Goal: Task Accomplishment & Management: Use online tool/utility

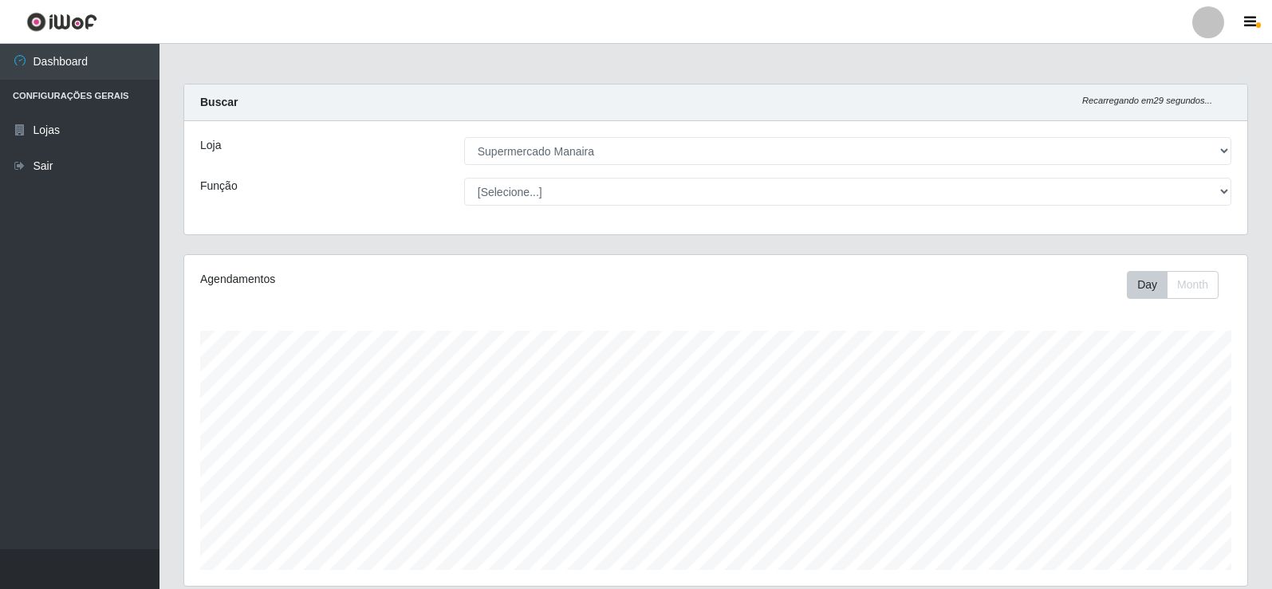
select select "443"
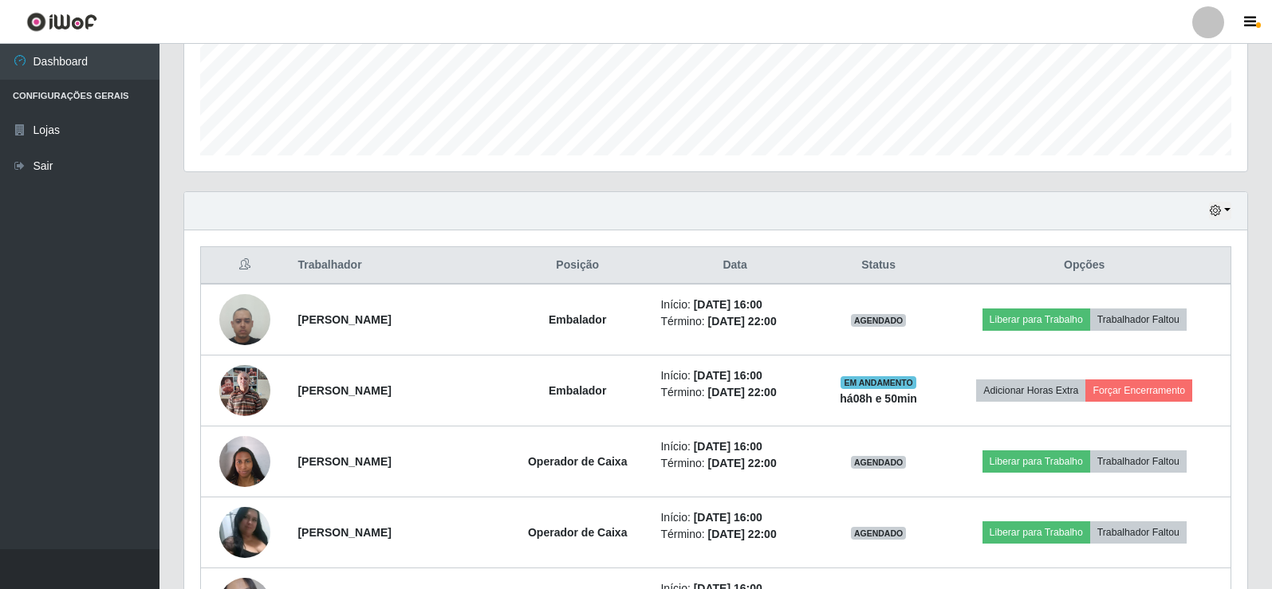
scroll to position [541, 0]
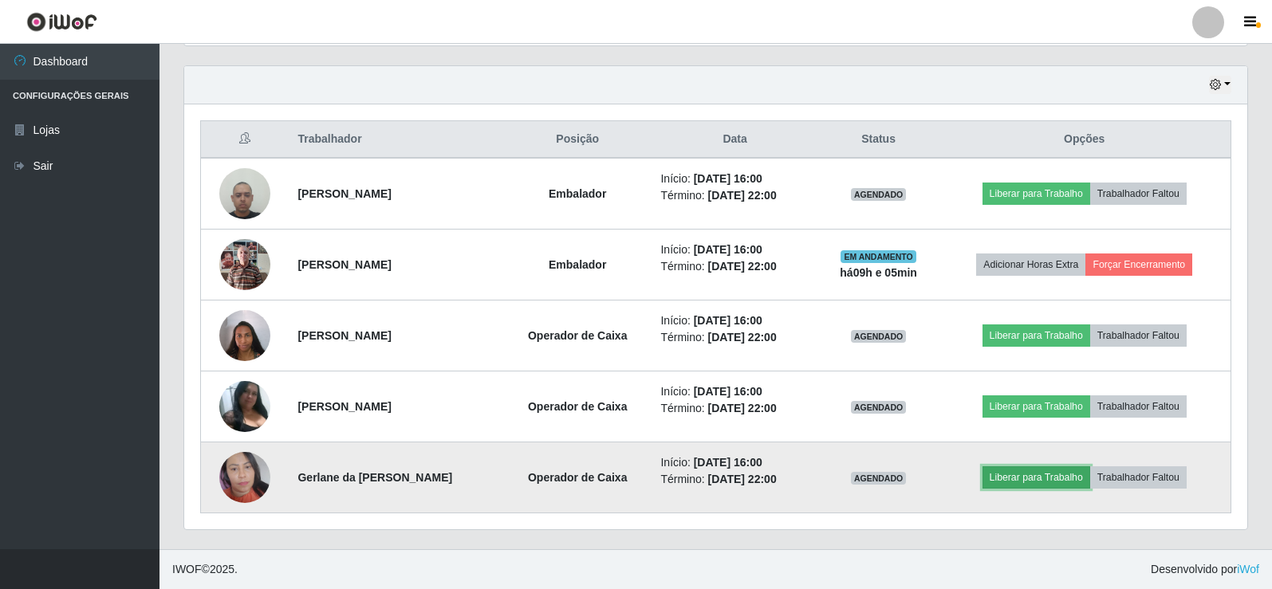
click at [1038, 476] on button "Liberar para Trabalho" at bounding box center [1036, 477] width 108 height 22
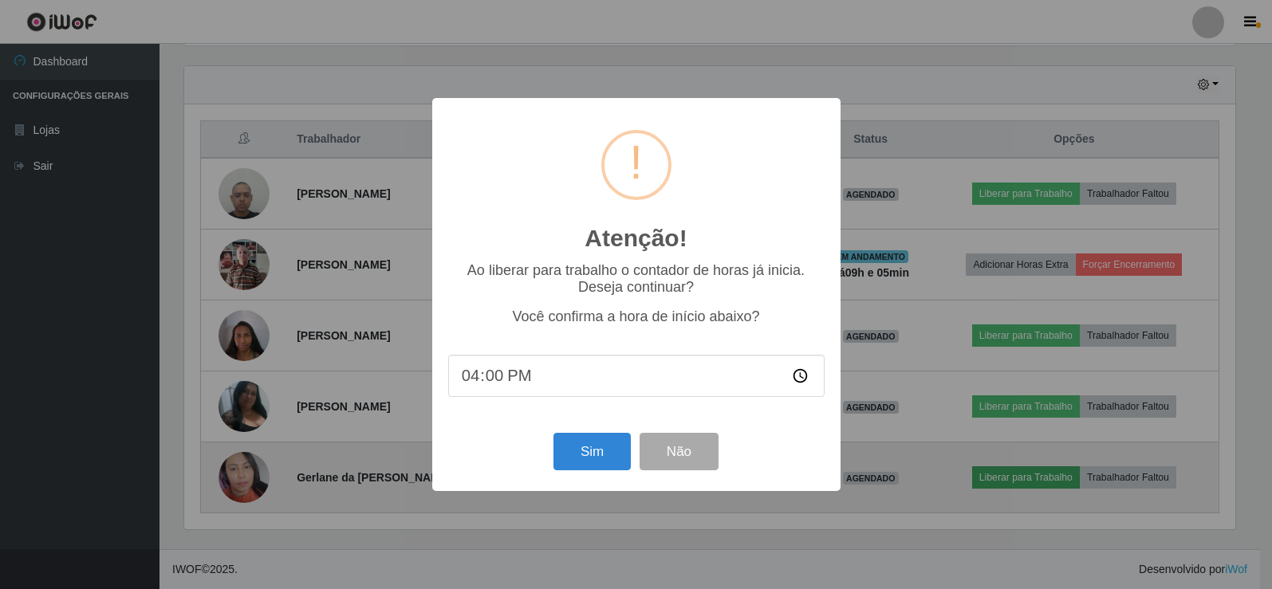
scroll to position [331, 1055]
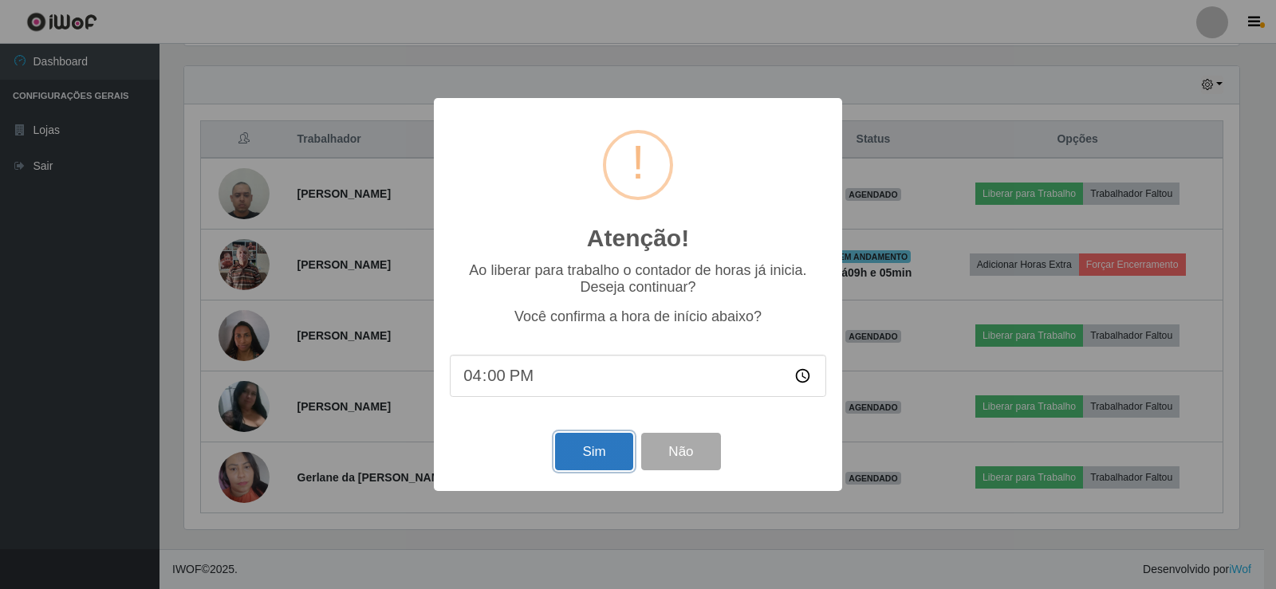
click at [588, 452] on button "Sim" at bounding box center [593, 451] width 77 height 37
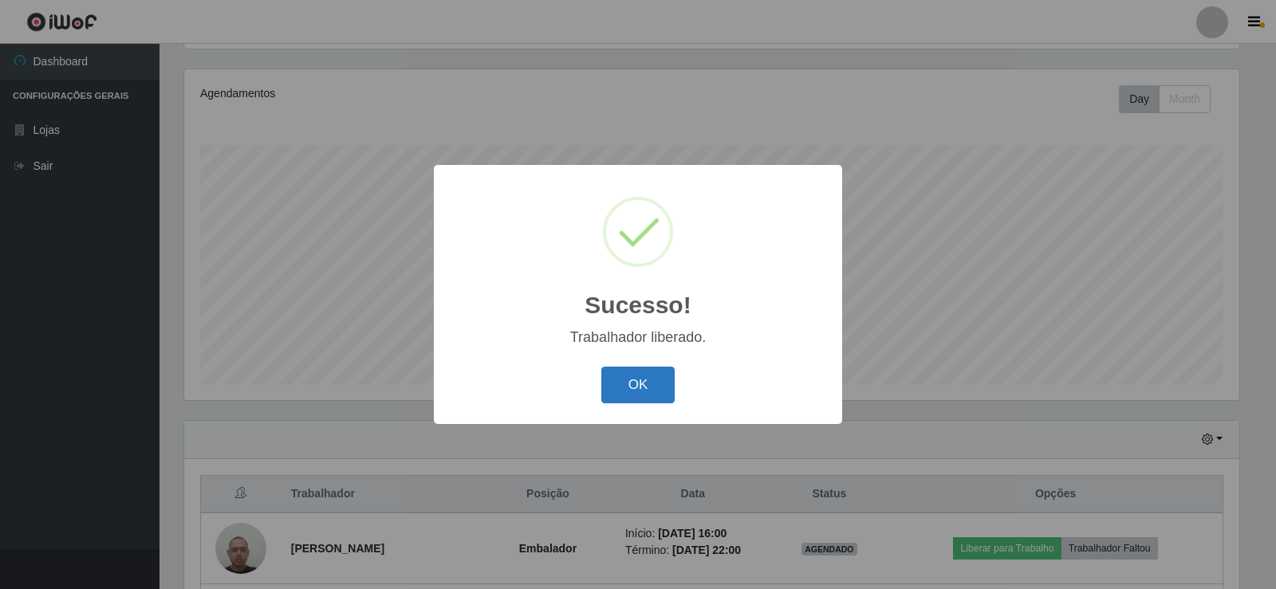
click at [645, 382] on button "OK" at bounding box center [638, 385] width 74 height 37
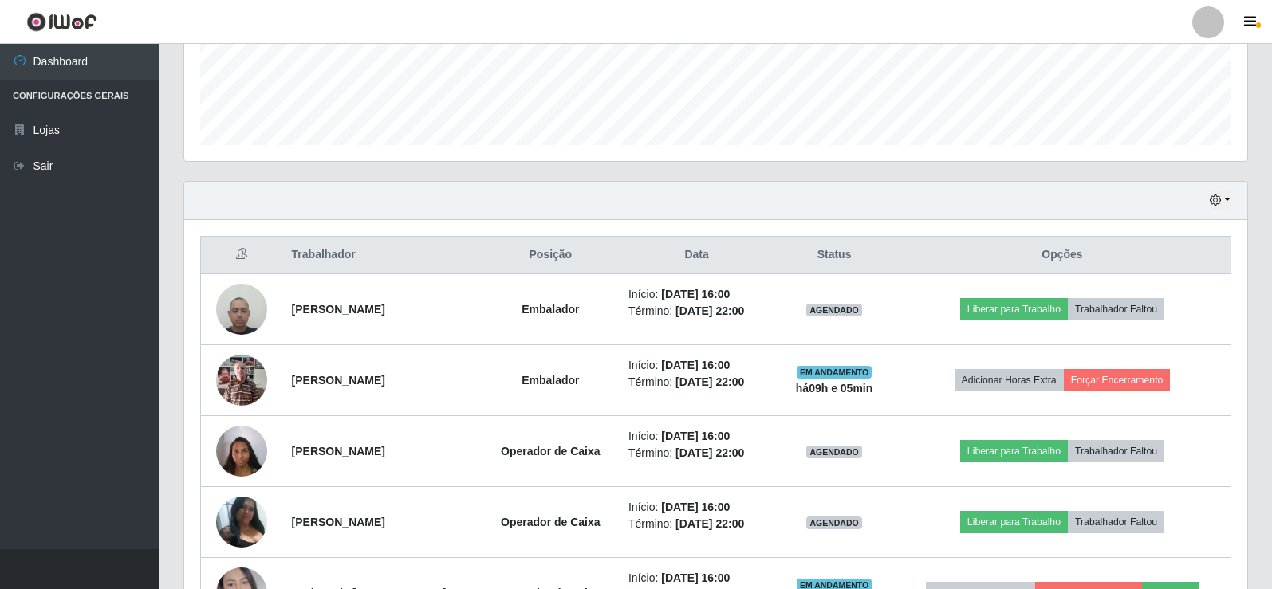
scroll to position [541, 0]
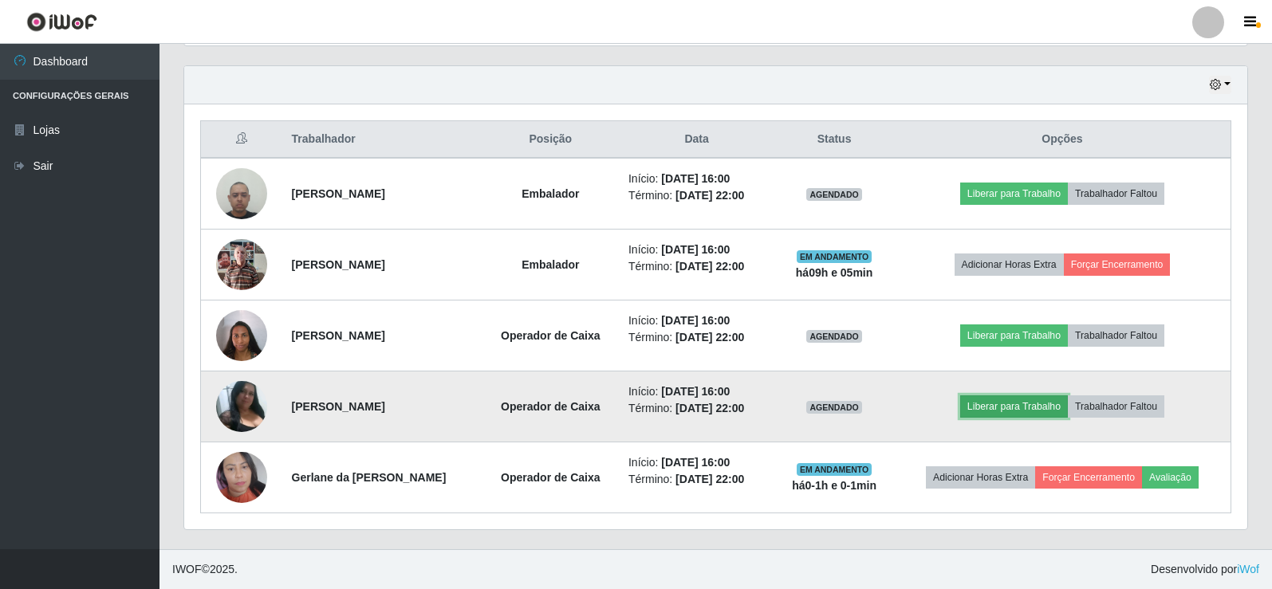
click at [1005, 409] on button "Liberar para Trabalho" at bounding box center [1014, 406] width 108 height 22
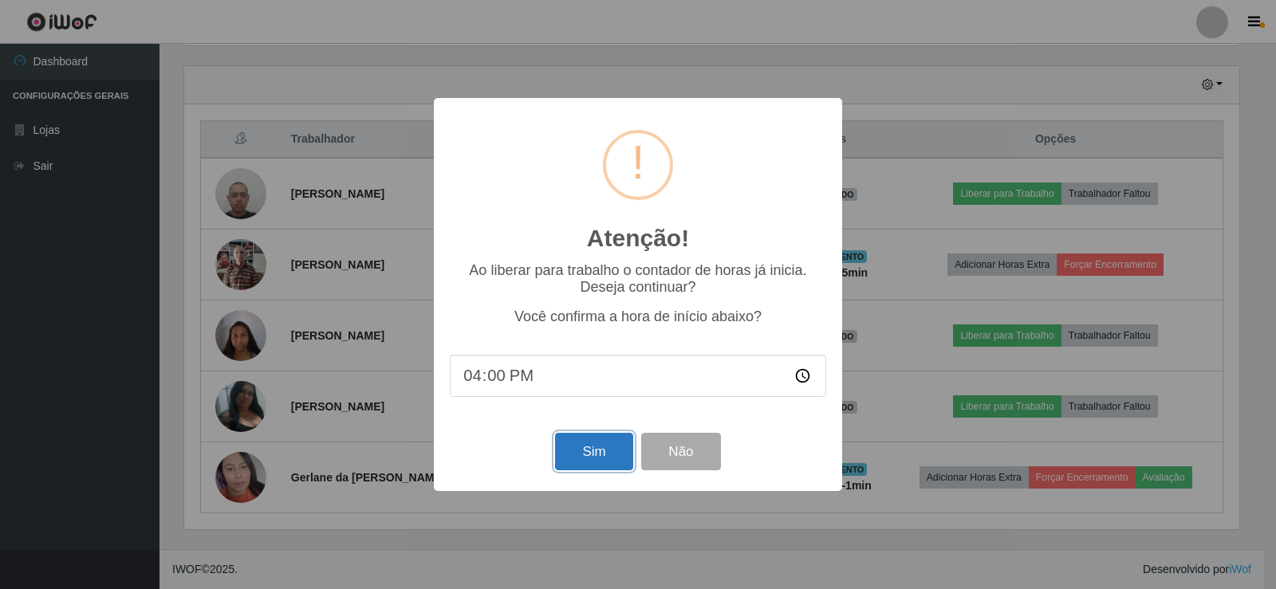
click at [589, 455] on button "Sim" at bounding box center [593, 451] width 77 height 37
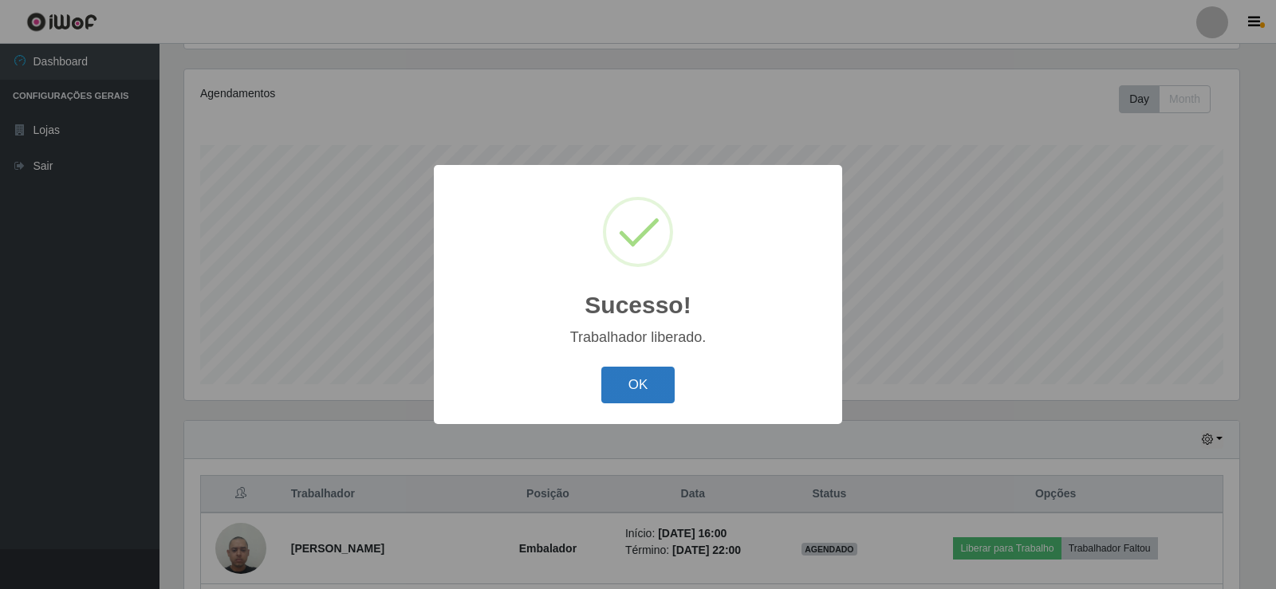
click at [639, 388] on button "OK" at bounding box center [638, 385] width 74 height 37
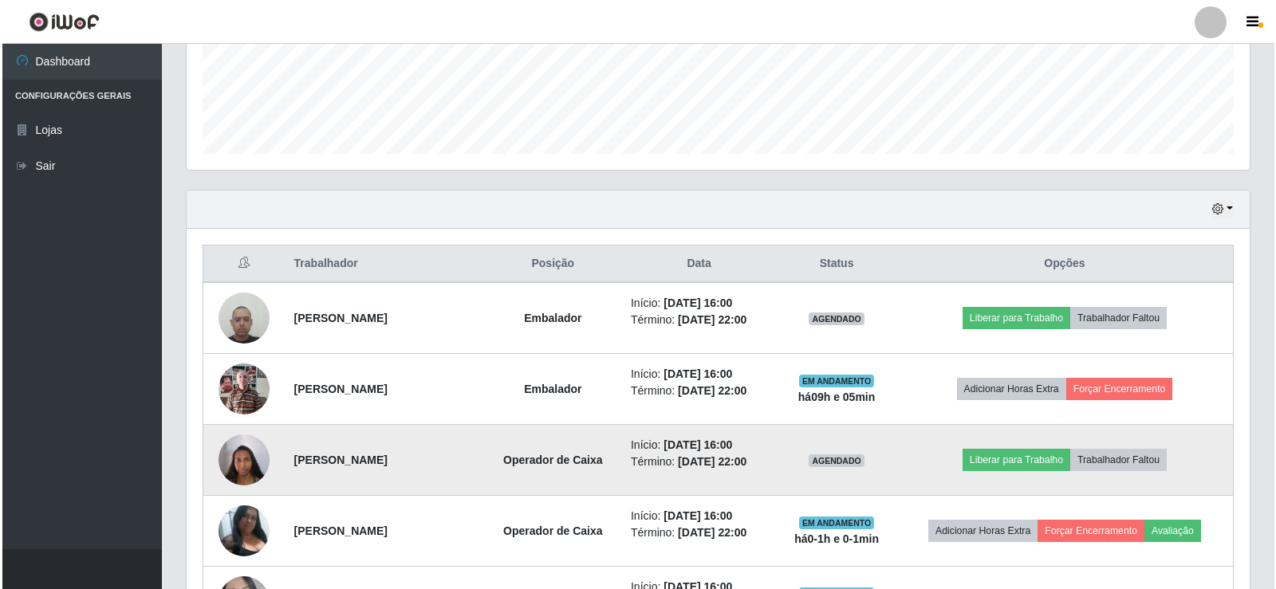
scroll to position [541, 0]
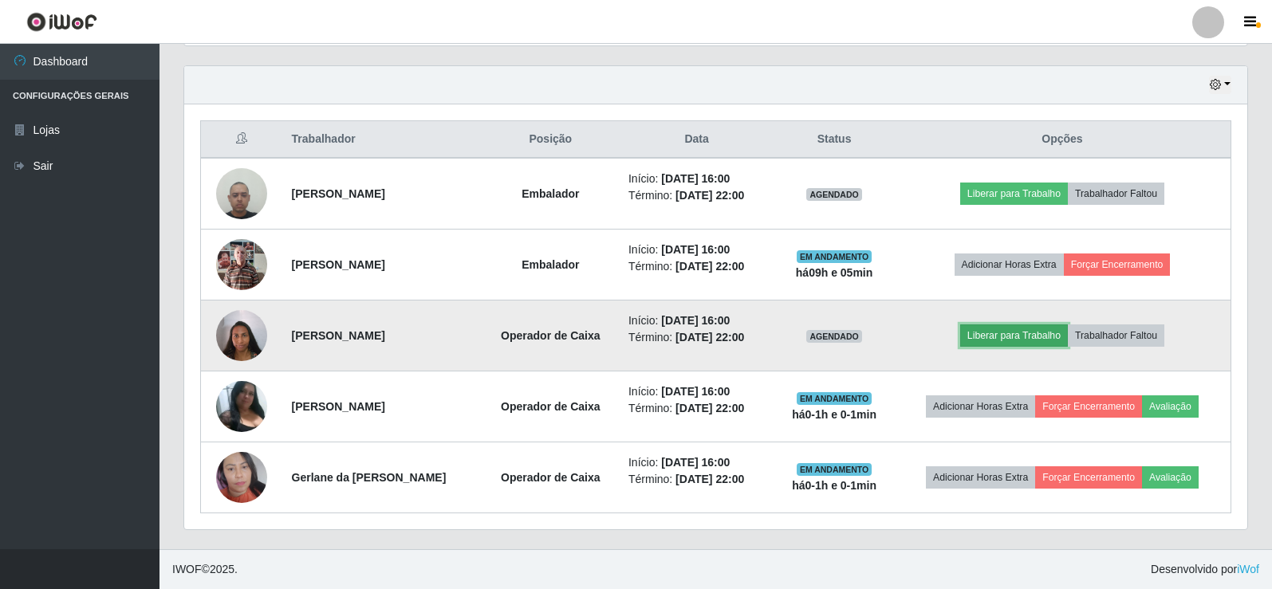
click at [996, 333] on button "Liberar para Trabalho" at bounding box center [1014, 335] width 108 height 22
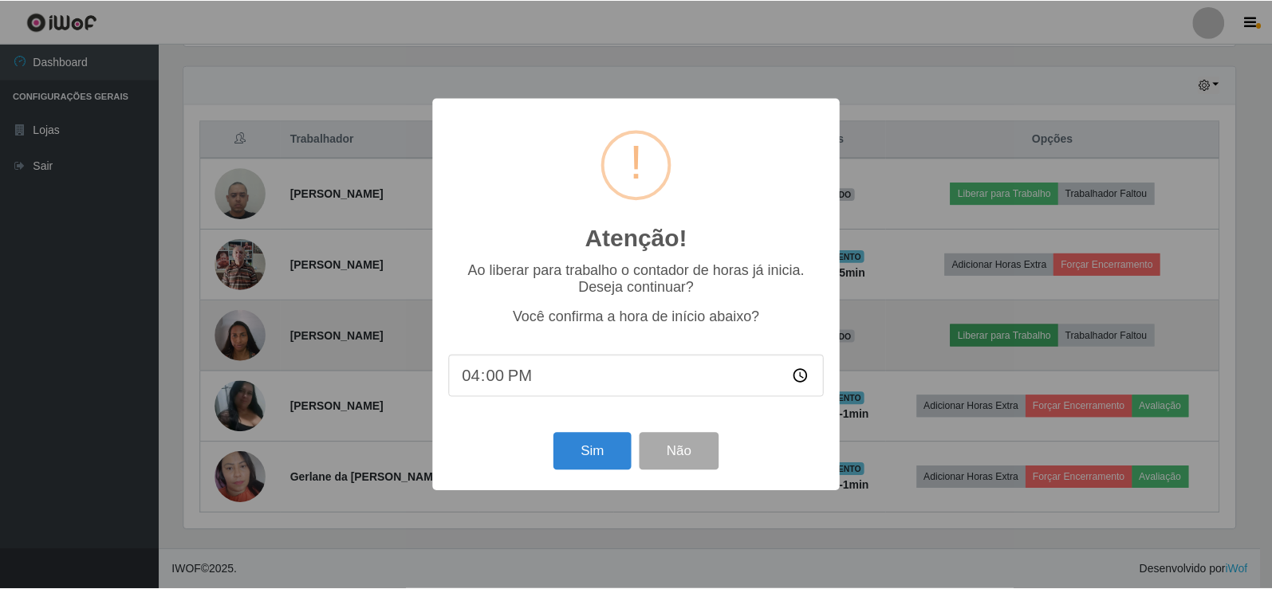
scroll to position [331, 1055]
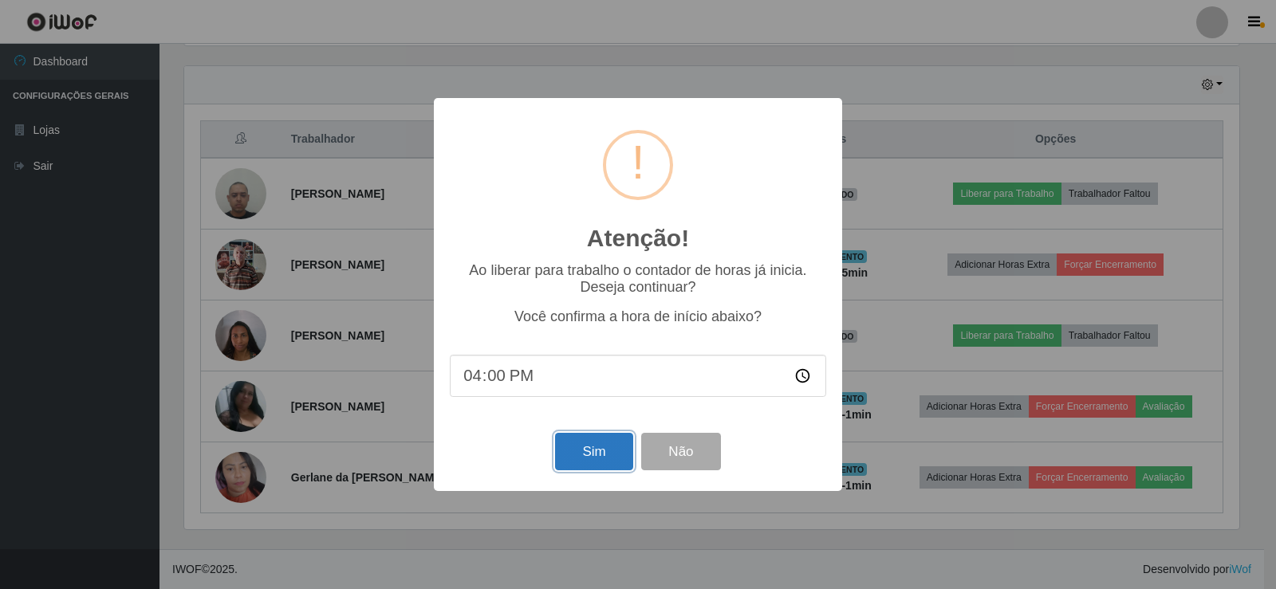
click at [600, 458] on button "Sim" at bounding box center [593, 451] width 77 height 37
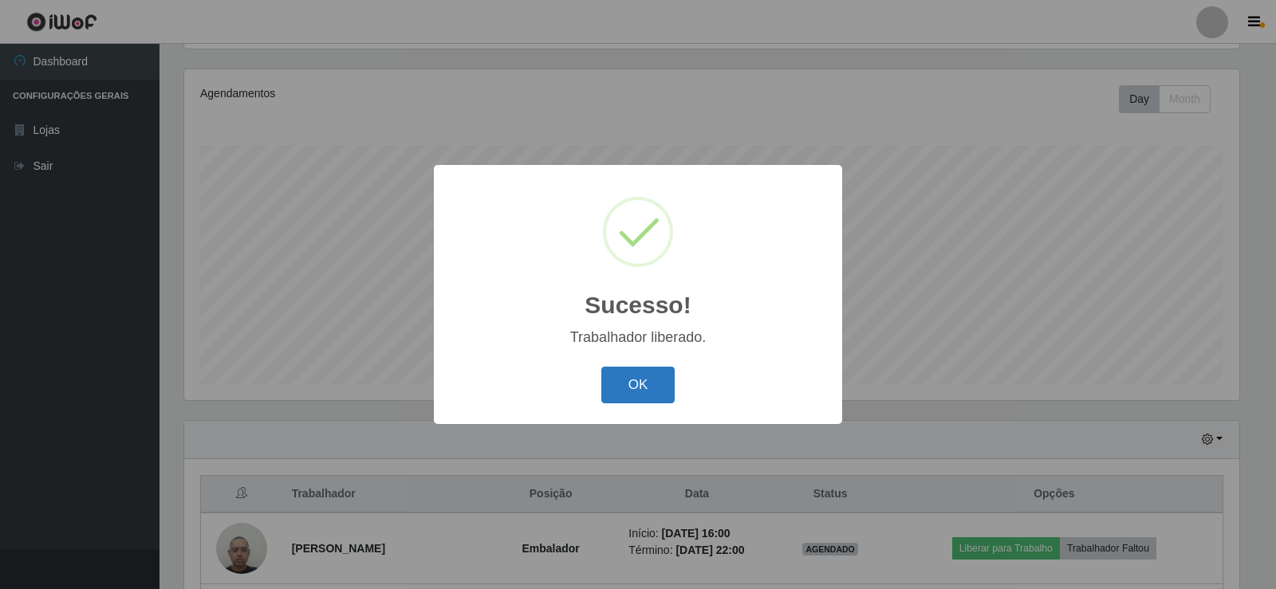
click at [664, 403] on button "OK" at bounding box center [638, 385] width 74 height 37
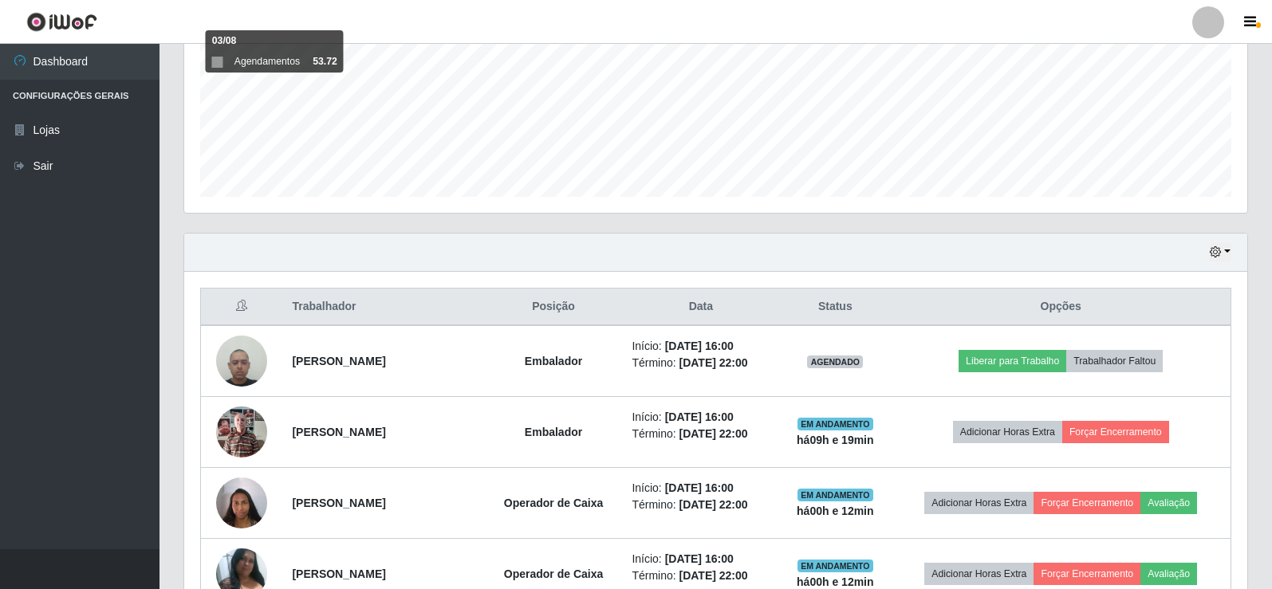
scroll to position [381, 0]
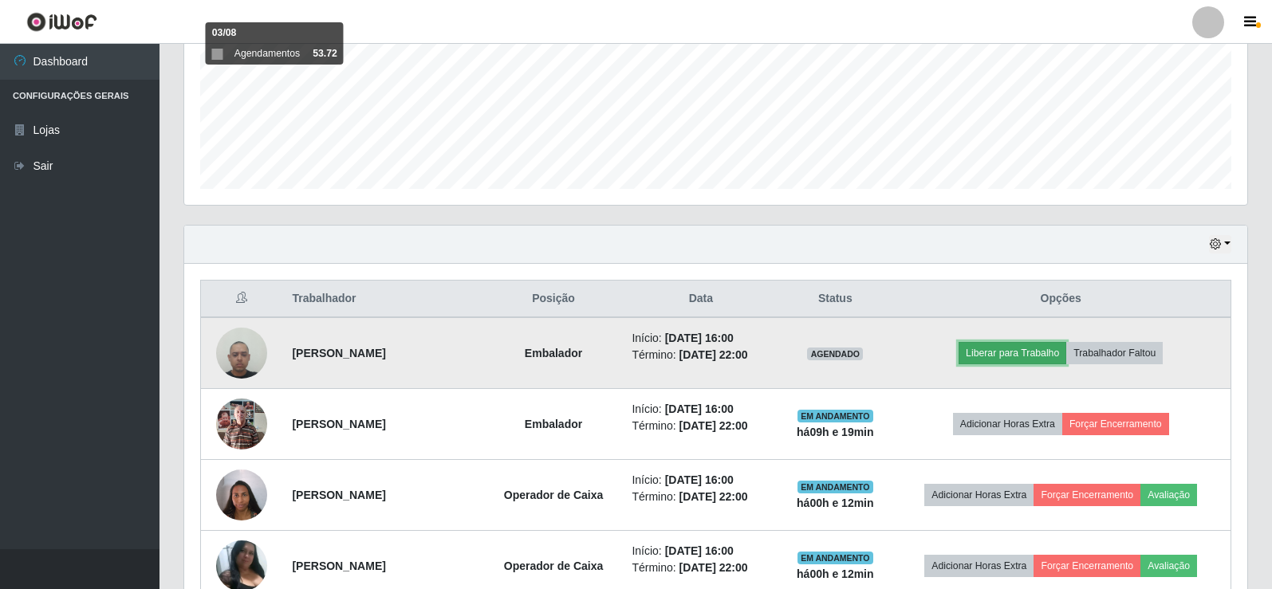
click at [1026, 353] on button "Liberar para Trabalho" at bounding box center [1012, 353] width 108 height 22
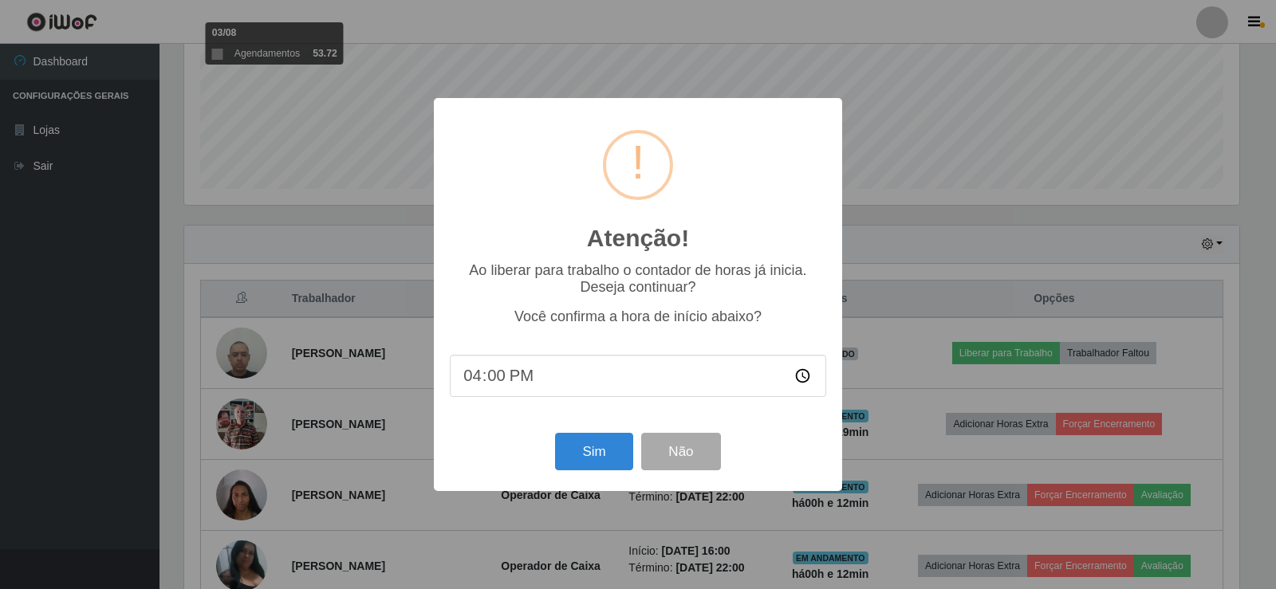
click at [489, 383] on input "16:00" at bounding box center [638, 376] width 376 height 42
type input "16:14"
click at [596, 460] on button "Sim" at bounding box center [593, 451] width 77 height 37
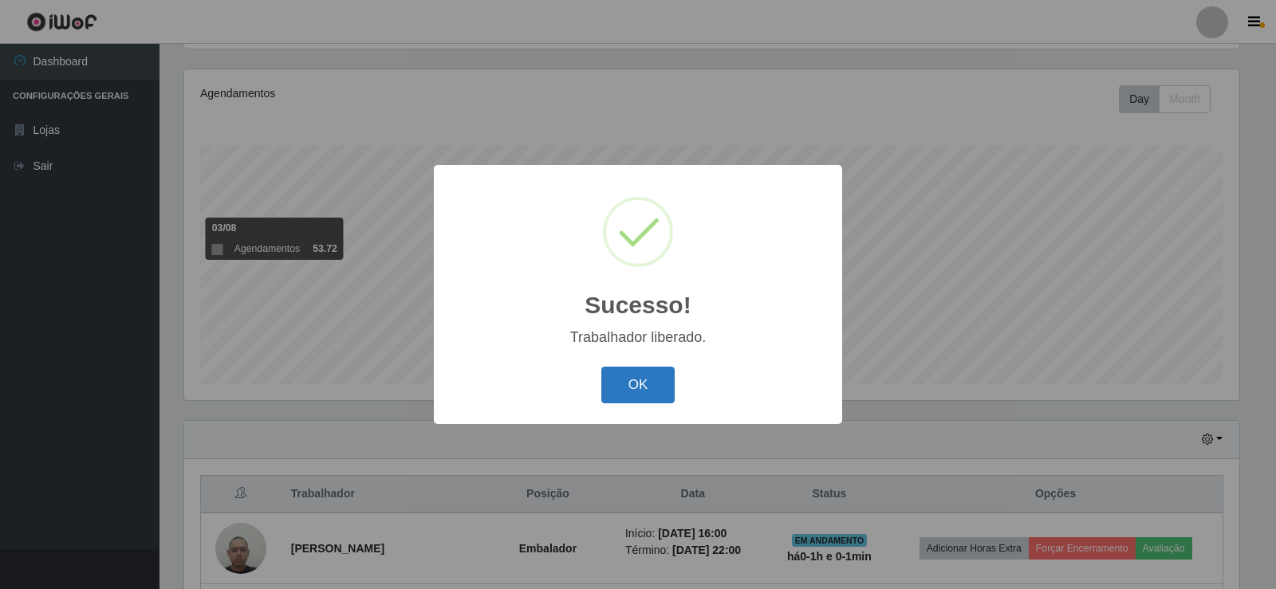
click at [617, 380] on button "OK" at bounding box center [638, 385] width 74 height 37
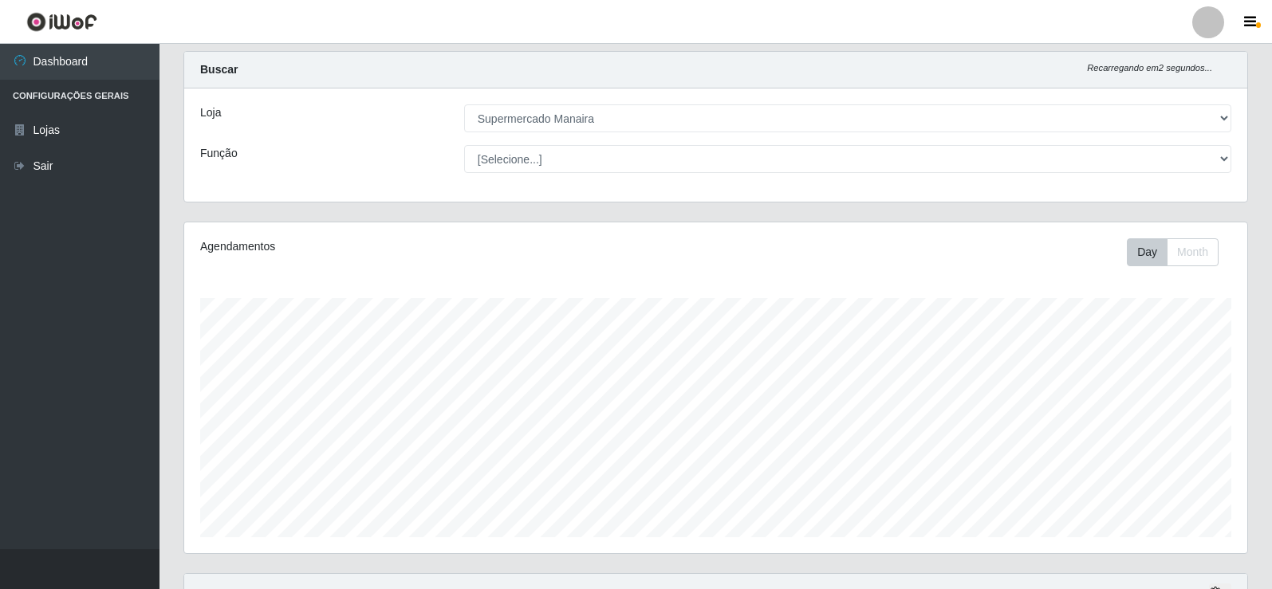
scroll to position [0, 0]
